Goal: Find specific page/section

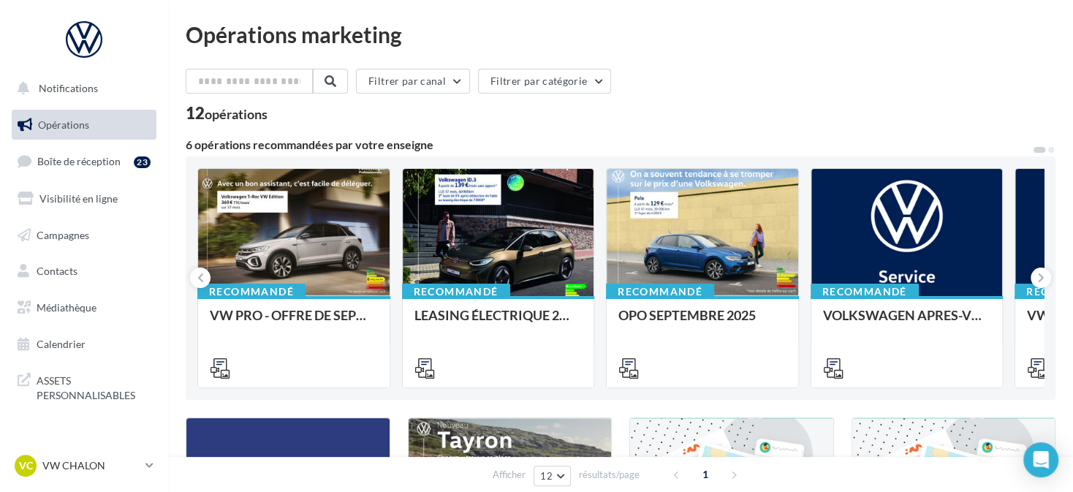
drag, startPoint x: 979, startPoint y: 40, endPoint x: 964, endPoint y: 40, distance: 14.6
click at [979, 40] on div "Opérations marketing" at bounding box center [621, 34] width 870 height 22
click at [72, 474] on div "VC VW CHALON vw-cha-dup" at bounding box center [77, 466] width 125 height 22
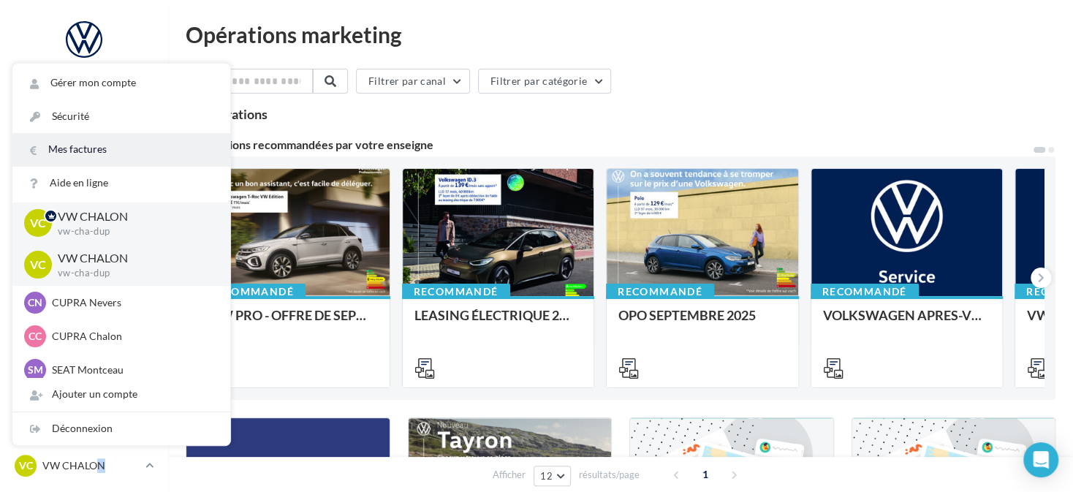
drag, startPoint x: 104, startPoint y: 467, endPoint x: 158, endPoint y: 159, distance: 312.4
click at [158, 159] on link "Mes factures" at bounding box center [121, 149] width 218 height 33
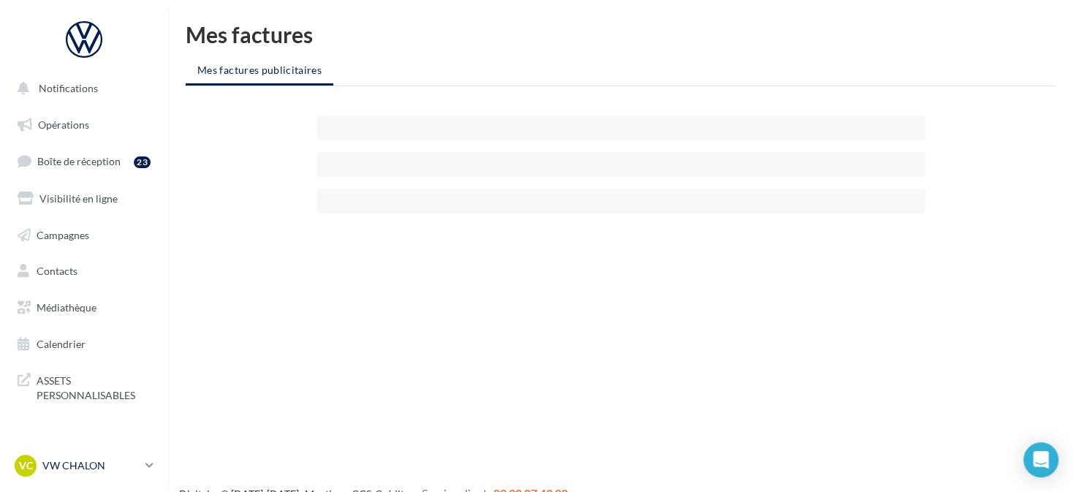
click at [67, 466] on p "VW CHALON" at bounding box center [90, 465] width 97 height 15
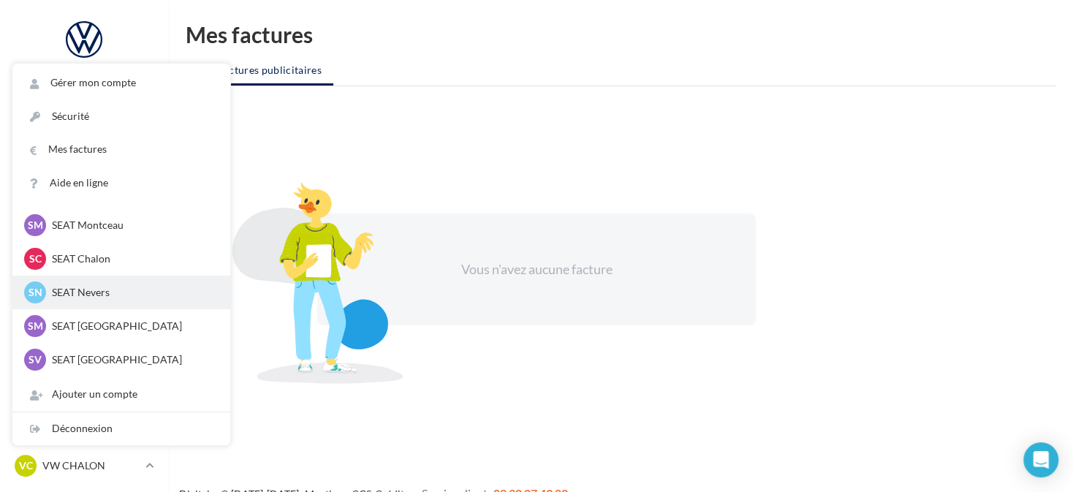
scroll to position [146, 0]
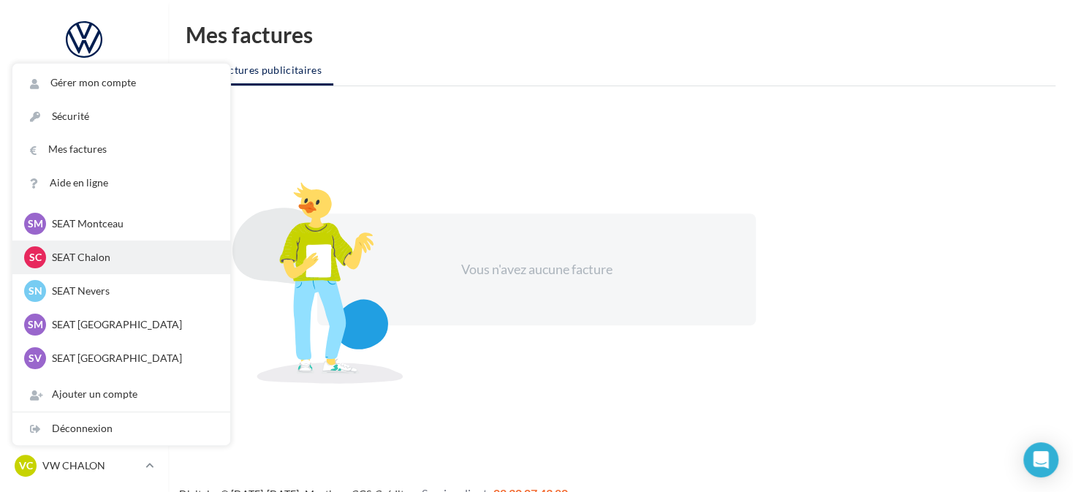
click at [95, 254] on p "SEAT Chalon" at bounding box center [132, 257] width 161 height 15
